Goal: Task Accomplishment & Management: Use online tool/utility

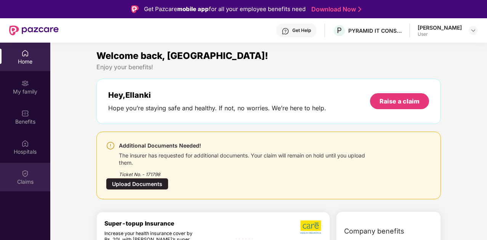
click at [29, 176] on div "Claims" at bounding box center [25, 177] width 50 height 29
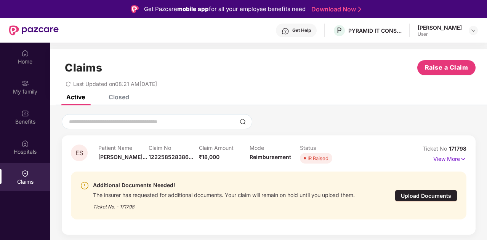
click at [425, 192] on div "Upload Documents" at bounding box center [425, 196] width 62 height 12
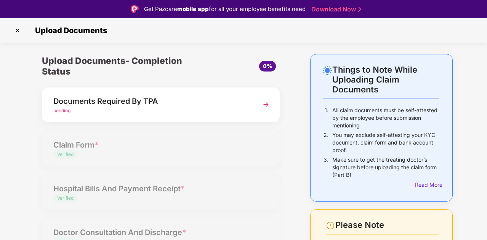
click at [485, 207] on div "Things to Note While Uploading Claim Documents 1. All claim documents must be s…" at bounding box center [243, 203] width 487 height 299
click at [101, 109] on div "pending" at bounding box center [151, 110] width 197 height 7
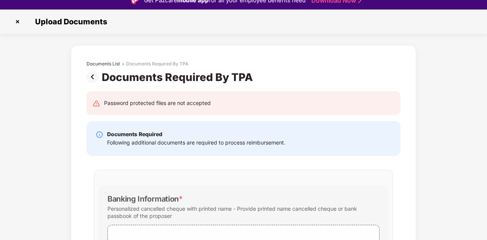
scroll to position [18, 0]
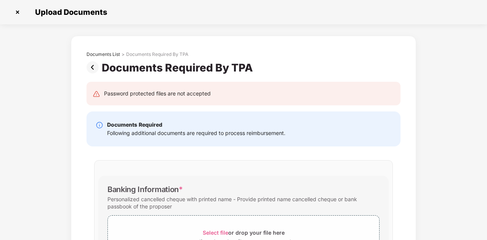
click at [486, 96] on html "Get Pazcare mobile app for all your employee benefits need Download Now Upload …" at bounding box center [243, 102] width 487 height 240
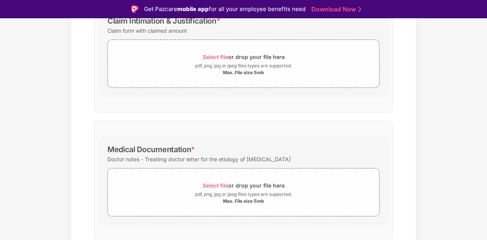
scroll to position [472, 0]
